Goal: Information Seeking & Learning: Learn about a topic

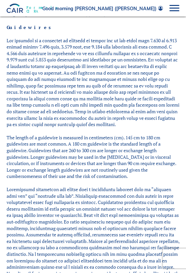
scroll to position [794, 0]
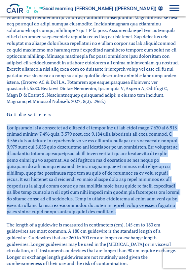
drag, startPoint x: 7, startPoint y: 102, endPoint x: 174, endPoint y: 186, distance: 186.9
click at [173, 186] on p at bounding box center [93, 170] width 173 height 91
drag, startPoint x: 174, startPoint y: 186, endPoint x: 117, endPoint y: 167, distance: 59.6
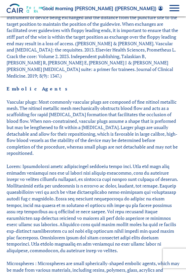
scroll to position [1289, 0]
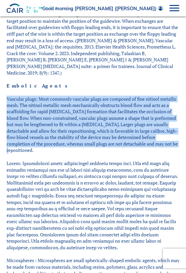
drag, startPoint x: 7, startPoint y: 72, endPoint x: 152, endPoint y: 119, distance: 152.7
click at [152, 119] on p "Vascular plugs: Most commonly vascular plugs are composed of fine nitinol metal…" at bounding box center [93, 125] width 173 height 58
drag, startPoint x: 152, startPoint y: 119, endPoint x: 116, endPoint y: 104, distance: 38.4
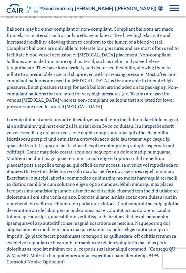
scroll to position [1686, 0]
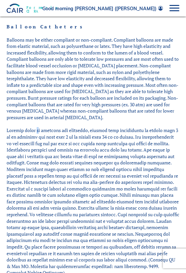
click at [37, 127] on p at bounding box center [93, 201] width 173 height 149
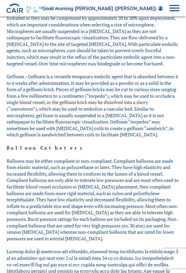
scroll to position [1554, 0]
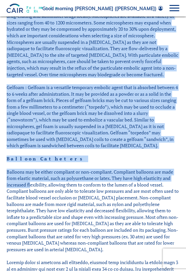
drag, startPoint x: 6, startPoint y: 139, endPoint x: 31, endPoint y: 151, distance: 27.1
click at [31, 169] on p "Balloons may be either compliant or non-compliant. Compliant balloons are made …" at bounding box center [93, 211] width 173 height 84
click at [16, 169] on p "Balloons may be either compliant or non-compliant. Compliant balloons are made …" at bounding box center [93, 211] width 173 height 84
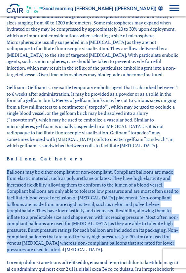
drag, startPoint x: 7, startPoint y: 140, endPoint x: 81, endPoint y: 219, distance: 108.5
click at [81, 219] on p "Balloons may be either compliant or non-compliant. Compliant balloons are made …" at bounding box center [93, 211] width 173 height 84
drag, startPoint x: 81, startPoint y: 219, endPoint x: 63, endPoint y: 173, distance: 49.4
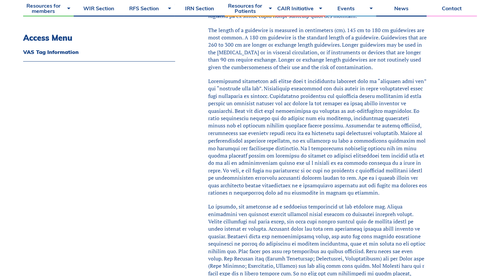
scroll to position [1190, 0]
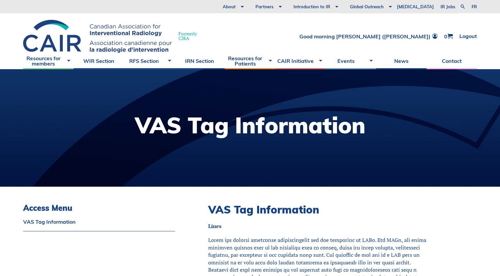
click at [368, 160] on div at bounding box center [250, 127] width 500 height 117
drag, startPoint x: 369, startPoint y: 161, endPoint x: 381, endPoint y: 165, distance: 12.5
click at [378, 165] on div at bounding box center [250, 127] width 500 height 117
click at [382, 165] on div at bounding box center [250, 127] width 500 height 117
click at [389, 168] on div at bounding box center [250, 127] width 500 height 117
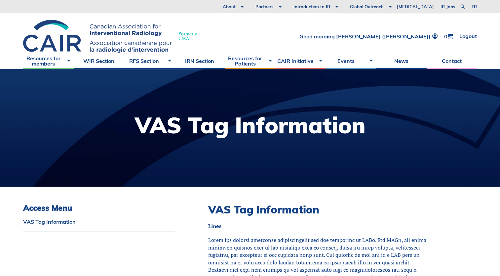
drag, startPoint x: 385, startPoint y: 163, endPoint x: 390, endPoint y: 167, distance: 6.2
click at [389, 167] on div at bounding box center [250, 127] width 500 height 117
click at [402, 173] on div at bounding box center [250, 127] width 500 height 117
click at [431, 175] on div at bounding box center [250, 127] width 500 height 117
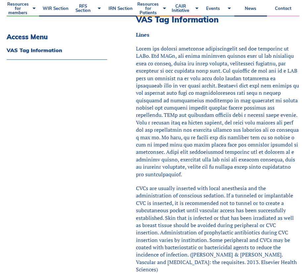
scroll to position [33, 0]
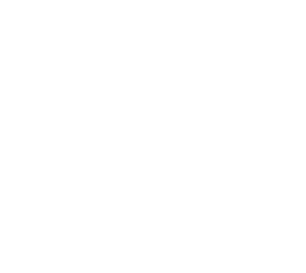
scroll to position [82, 0]
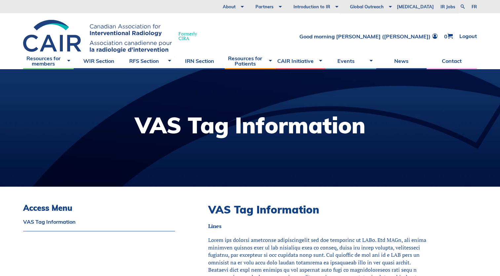
scroll to position [98, 0]
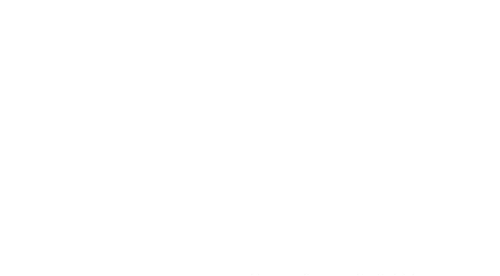
scroll to position [98, 0]
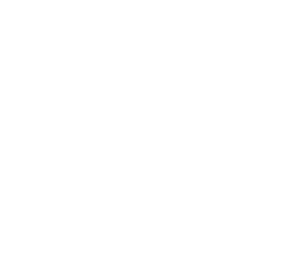
scroll to position [68, 0]
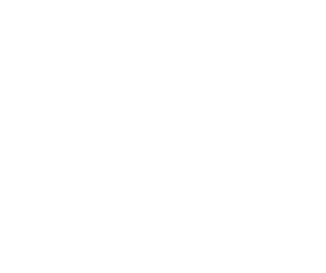
scroll to position [75, 0]
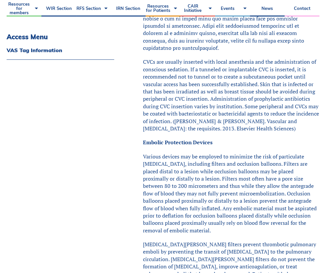
scroll to position [463, 0]
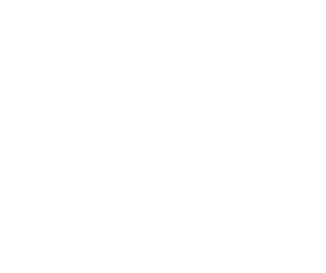
scroll to position [75, 0]
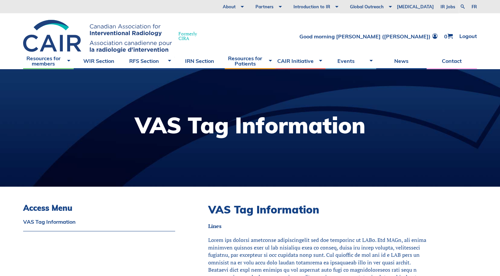
scroll to position [84, 0]
drag, startPoint x: 209, startPoint y: 225, endPoint x: 274, endPoint y: 242, distance: 67.4
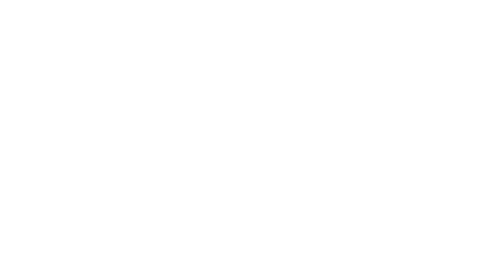
scroll to position [84, 0]
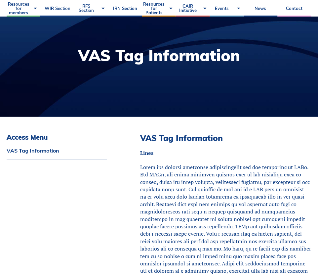
scroll to position [132, 0]
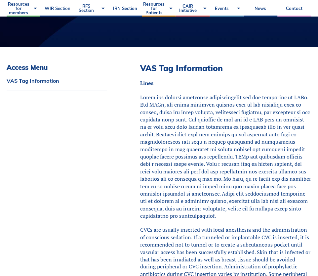
click at [192, 128] on p at bounding box center [225, 157] width 171 height 126
click at [226, 158] on p at bounding box center [225, 157] width 171 height 126
click at [226, 157] on p at bounding box center [225, 157] width 171 height 126
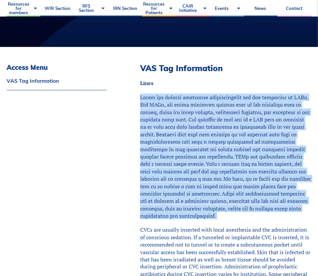
click at [226, 157] on p at bounding box center [225, 157] width 171 height 126
drag, startPoint x: 226, startPoint y: 157, endPoint x: 210, endPoint y: 157, distance: 15.9
click at [210, 157] on p at bounding box center [225, 157] width 171 height 126
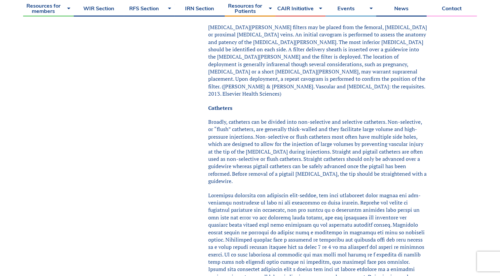
scroll to position [595, 0]
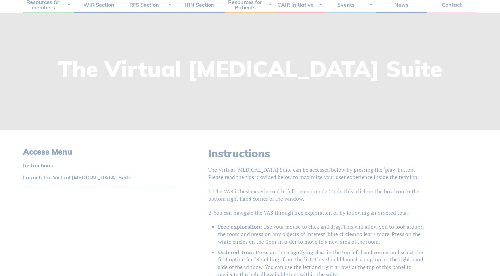
scroll to position [33, 0]
